Goal: Task Accomplishment & Management: Complete application form

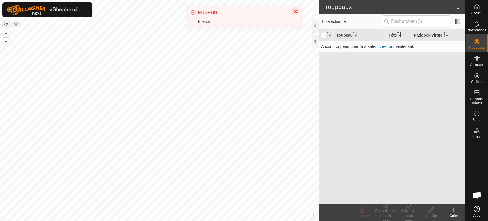
click at [296, 12] on icon "Close" at bounding box center [296, 12] width 4 height 4
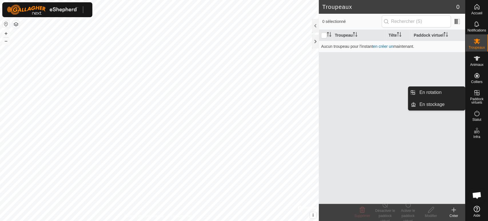
click at [479, 94] on icon at bounding box center [477, 92] width 7 height 7
click at [451, 93] on link "En rotation" at bounding box center [440, 92] width 49 height 11
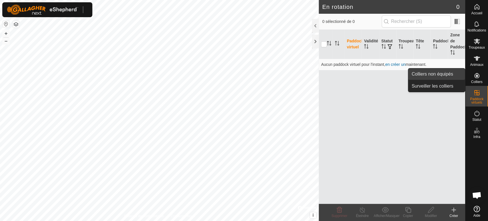
click at [450, 76] on link "Colliers non équipés" at bounding box center [437, 73] width 57 height 11
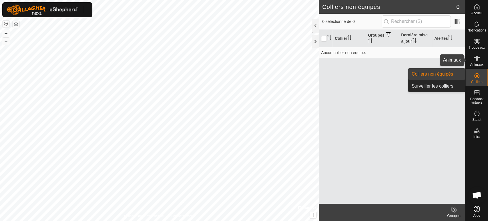
click at [473, 63] on span "Animaux" at bounding box center [476, 64] width 13 height 3
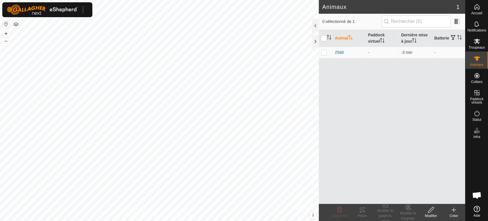
click at [458, 212] on create-svg-icon at bounding box center [454, 209] width 23 height 7
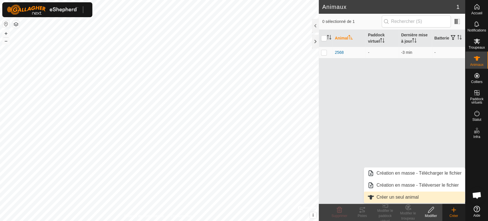
click at [407, 200] on link "Créer un seul animal" at bounding box center [414, 196] width 101 height 11
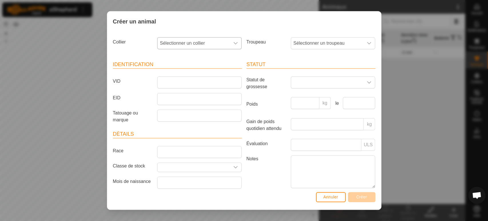
click at [213, 42] on span "Sélectionner un collier" at bounding box center [194, 42] width 72 height 11
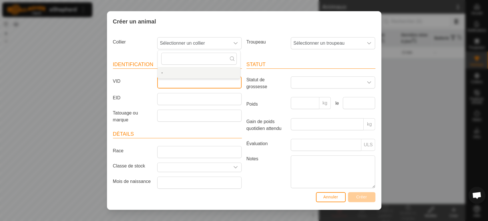
click at [206, 84] on input "VID" at bounding box center [199, 82] width 84 height 12
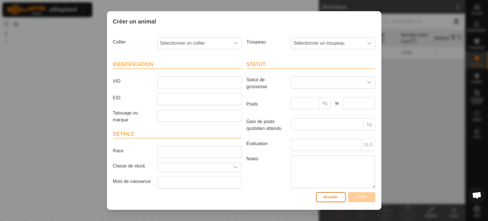
click at [329, 199] on span "Annuler" at bounding box center [331, 197] width 15 height 5
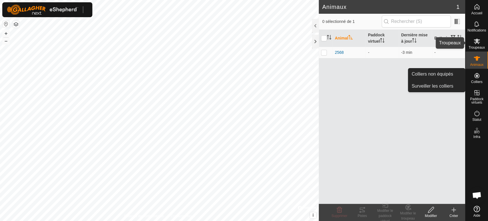
click at [474, 45] on es-mob-svg-icon at bounding box center [477, 41] width 10 height 9
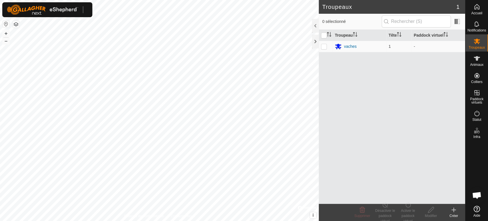
click at [454, 210] on icon at bounding box center [454, 210] width 0 height 4
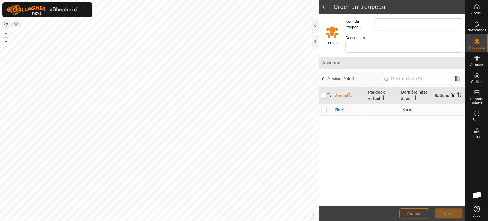
click at [335, 29] on input "Select a color" at bounding box center [333, 32] width 14 height 14
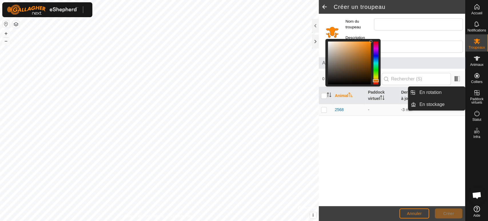
drag, startPoint x: 479, startPoint y: 98, endPoint x: 478, endPoint y: 104, distance: 6.0
click at [479, 101] on span "Paddock virtuels" at bounding box center [477, 100] width 20 height 7
